Goal: Obtain resource: Download file/media

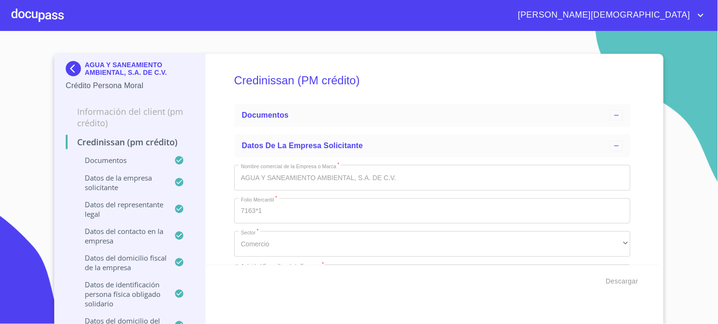
click at [66, 64] on img at bounding box center [75, 68] width 19 height 15
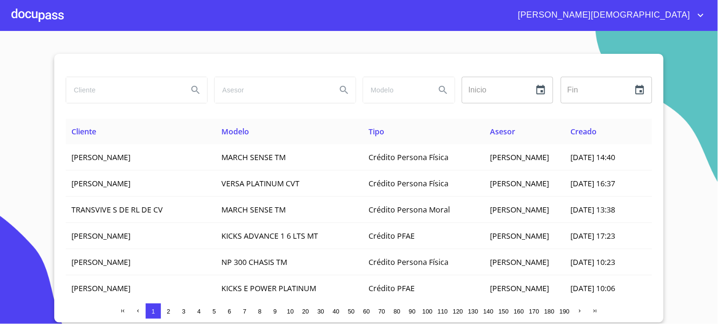
click at [108, 89] on input "search" at bounding box center [123, 90] width 114 height 26
type input "[PERSON_NAME]"
click at [193, 95] on icon "Search" at bounding box center [195, 89] width 11 height 11
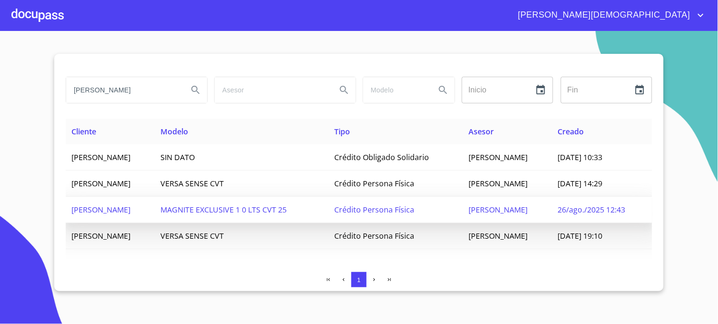
click at [593, 212] on span "26/ago./2025 12:43" at bounding box center [592, 209] width 68 height 10
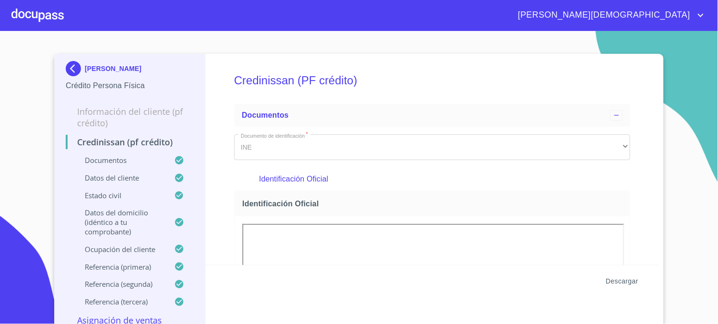
click at [623, 281] on span "Descargar" at bounding box center [622, 281] width 32 height 12
